Goal: Navigation & Orientation: Find specific page/section

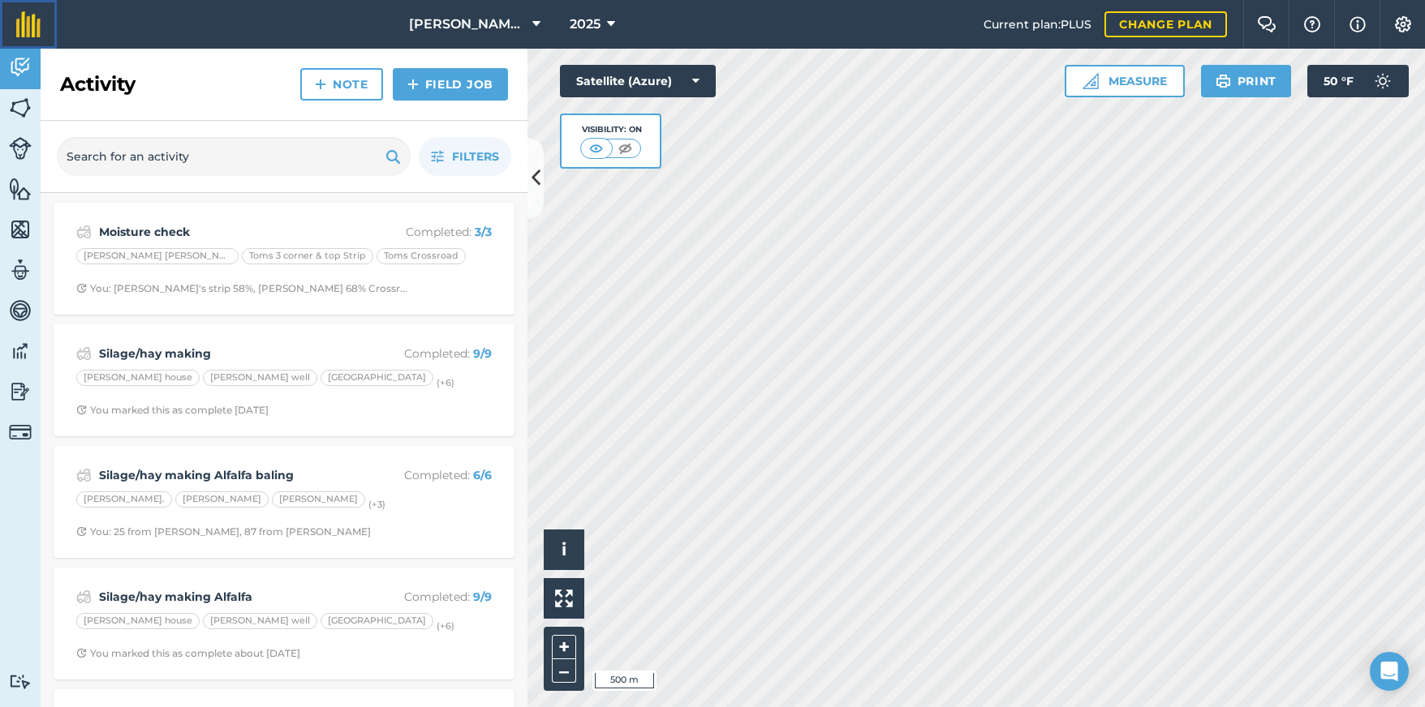
click at [28, 22] on img at bounding box center [28, 24] width 24 height 26
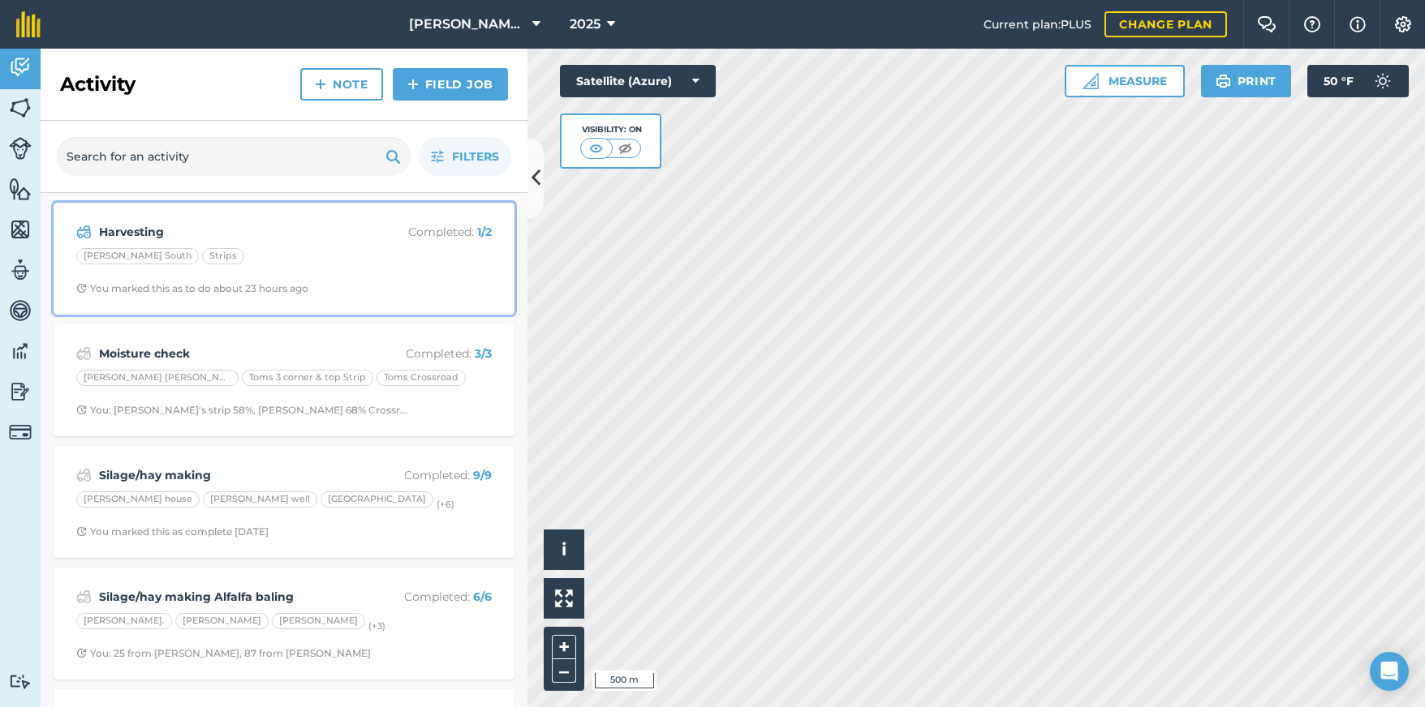
click at [333, 252] on div "[PERSON_NAME] South Strips" at bounding box center [283, 258] width 415 height 21
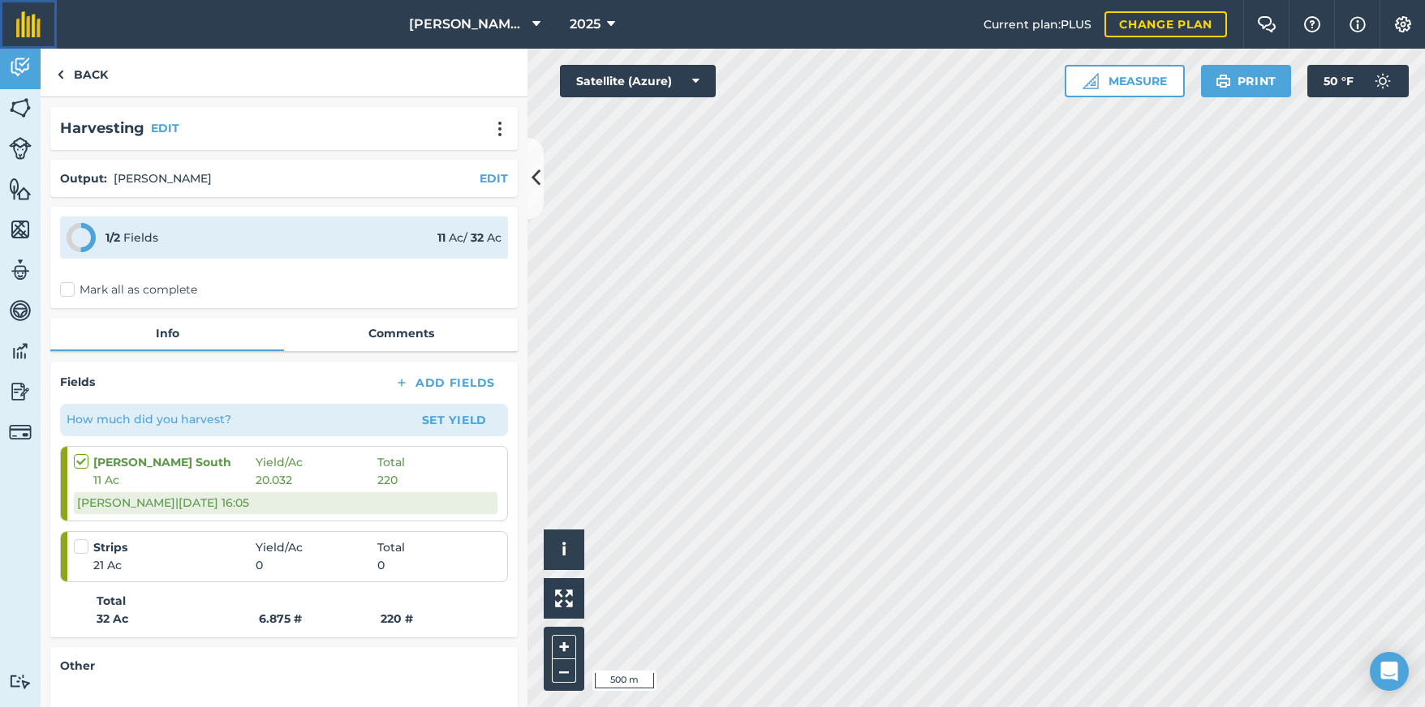
click at [23, 18] on img at bounding box center [28, 24] width 24 height 26
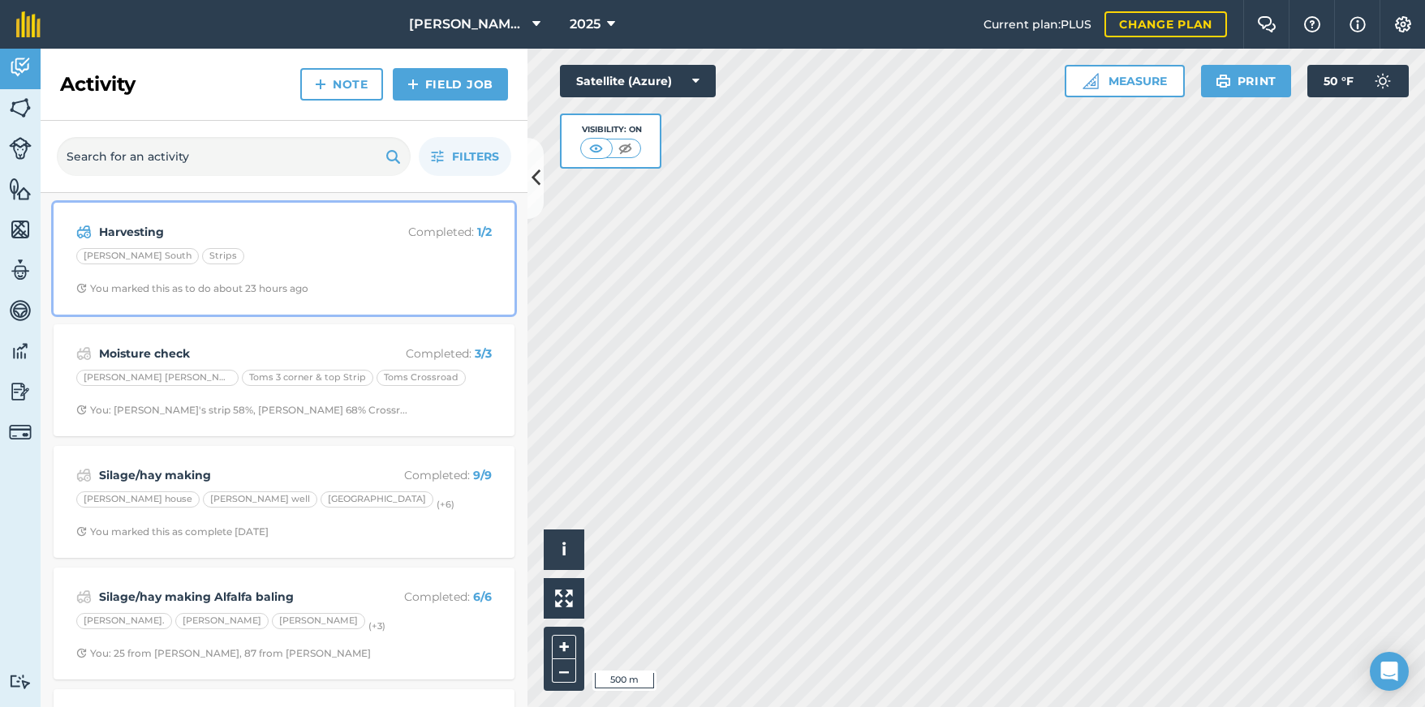
click at [280, 241] on strong "Harvesting" at bounding box center [227, 232] width 257 height 18
